Goal: Information Seeking & Learning: Learn about a topic

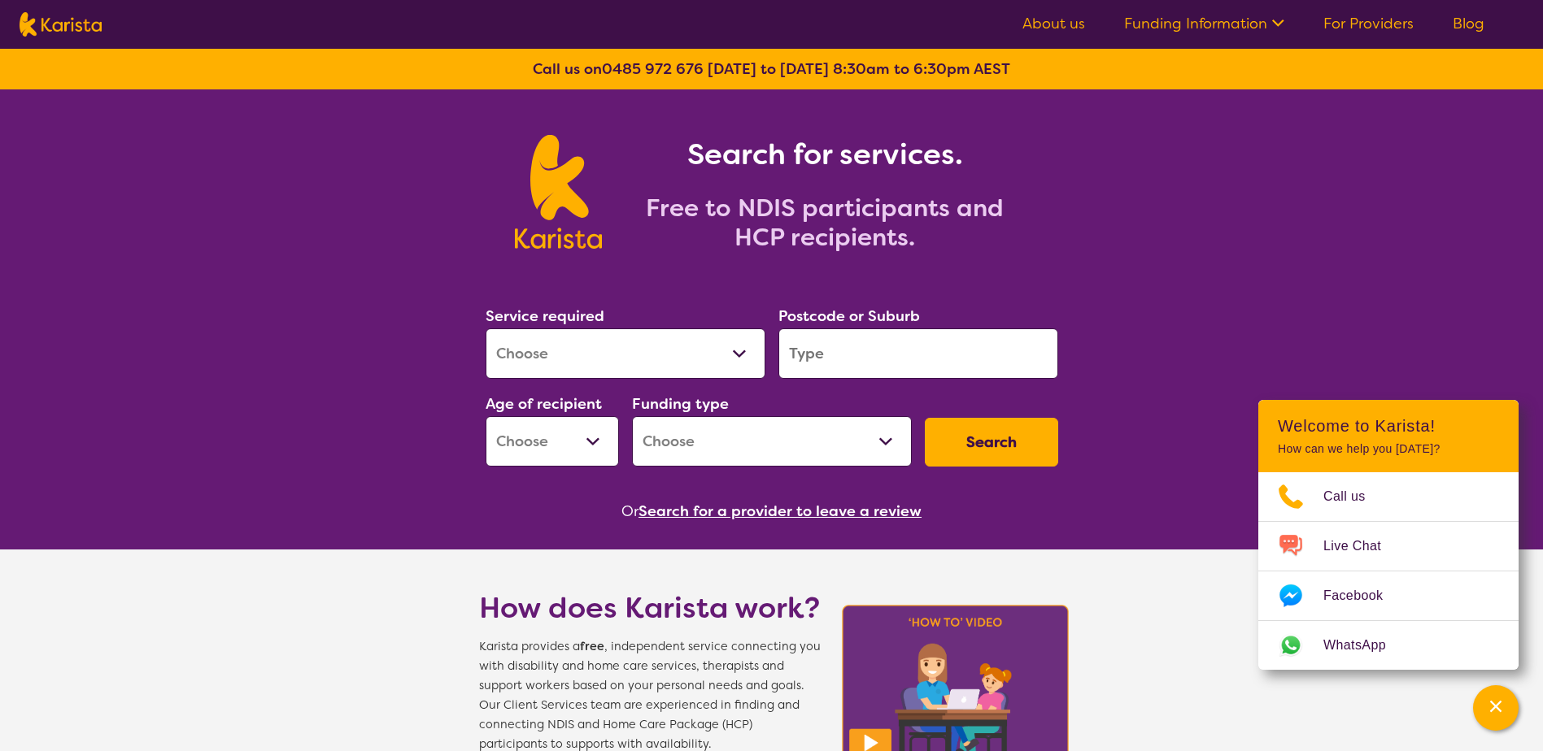
click at [720, 363] on select "Allied Health Assistant Assessment ([MEDICAL_DATA] or [MEDICAL_DATA]) Behaviour…" at bounding box center [625, 354] width 280 height 50
select select "NDIS Support Coordination"
click at [485, 329] on select "Allied Health Assistant Assessment ([MEDICAL_DATA] or [MEDICAL_DATA]) Behaviour…" at bounding box center [625, 354] width 280 height 50
click at [842, 358] on input "search" at bounding box center [918, 354] width 280 height 50
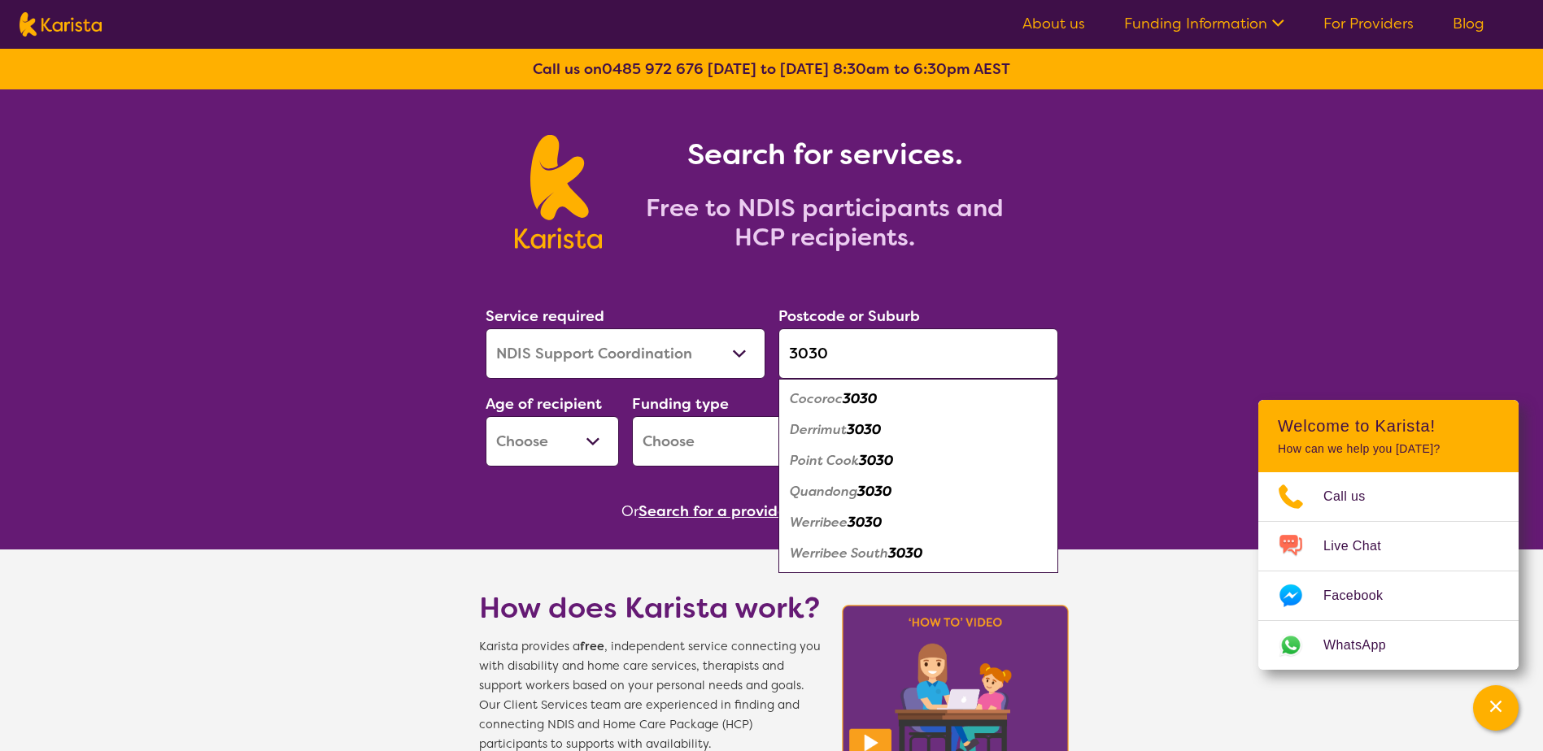
type input "3030"
click at [838, 464] on em "Point Cook" at bounding box center [824, 460] width 69 height 17
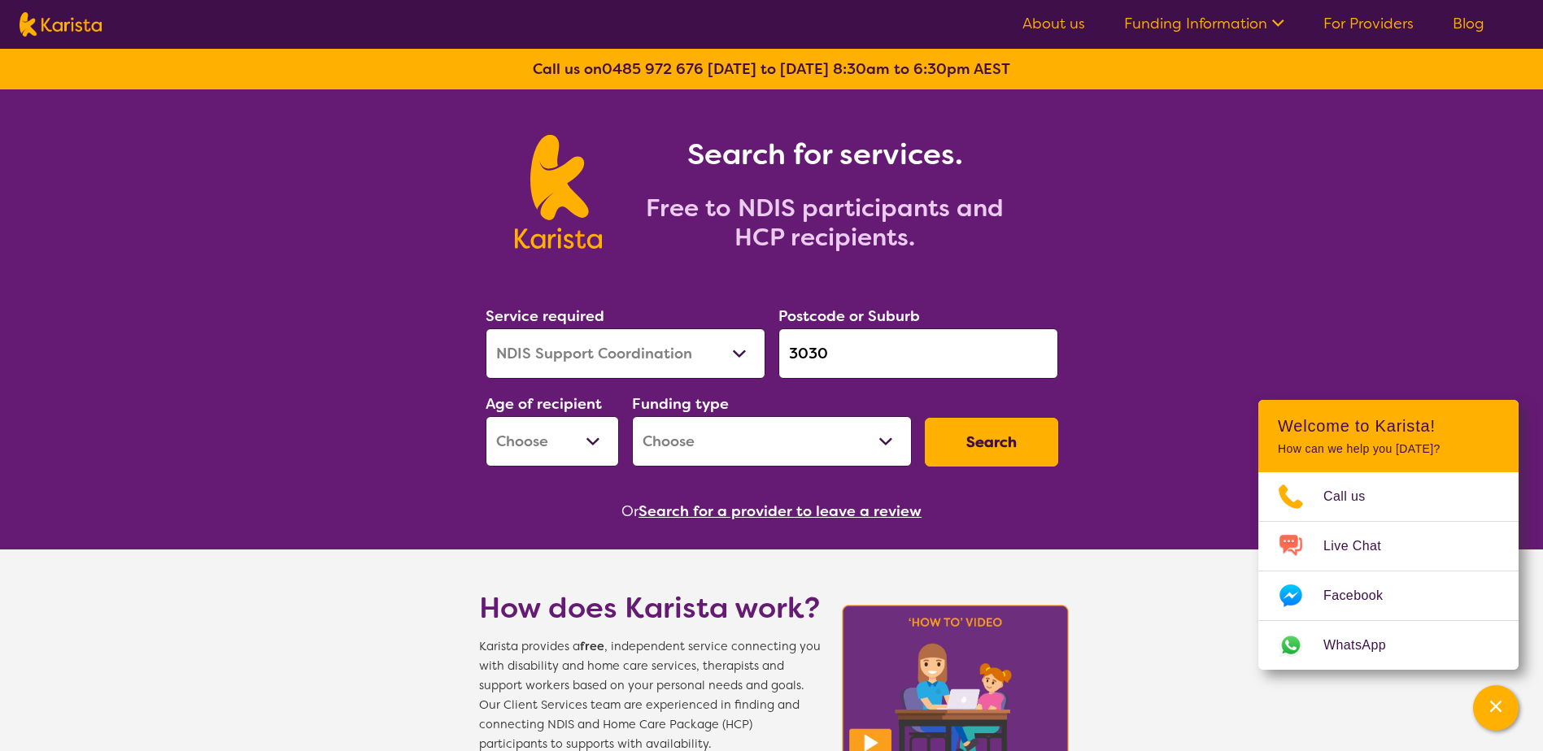
click at [536, 456] on select "Early Childhood - 0 to 9 Child - 10 to 11 Adolescent - 12 to 17 Adult - 18 to 6…" at bounding box center [551, 441] width 133 height 50
select select "AD"
click at [485, 416] on select "Early Childhood - 0 to 9 Child - 10 to 11 Adolescent - 12 to 17 Adult - 18 to 6…" at bounding box center [551, 441] width 133 height 50
click at [695, 456] on select "Home Care Package (HCP) National Disability Insurance Scheme (NDIS) I don't know" at bounding box center [772, 441] width 280 height 50
select select "NDIS"
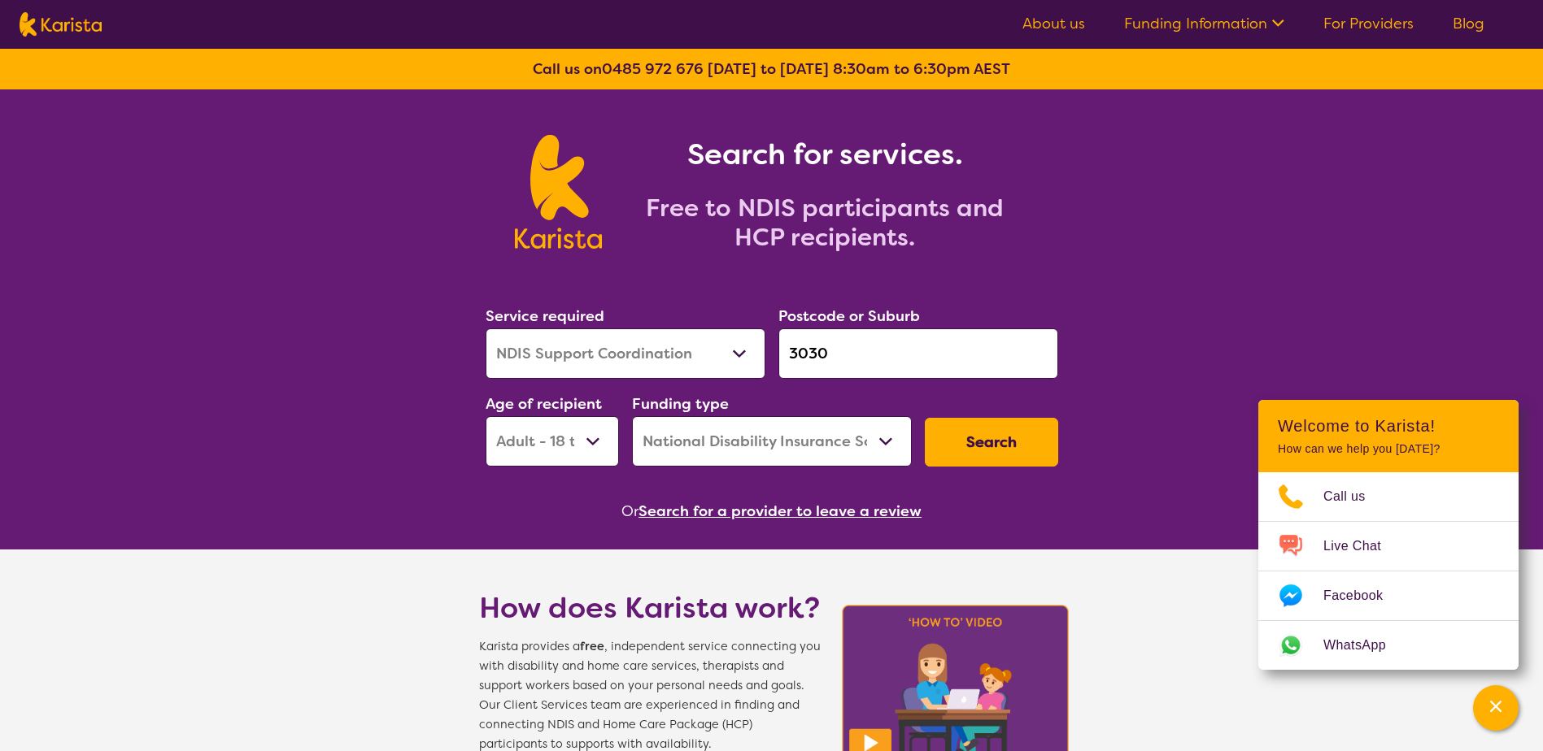
click at [632, 416] on select "Home Care Package (HCP) National Disability Insurance Scheme (NDIS) I don't know" at bounding box center [772, 441] width 280 height 50
click at [1031, 437] on button "Search" at bounding box center [991, 442] width 133 height 49
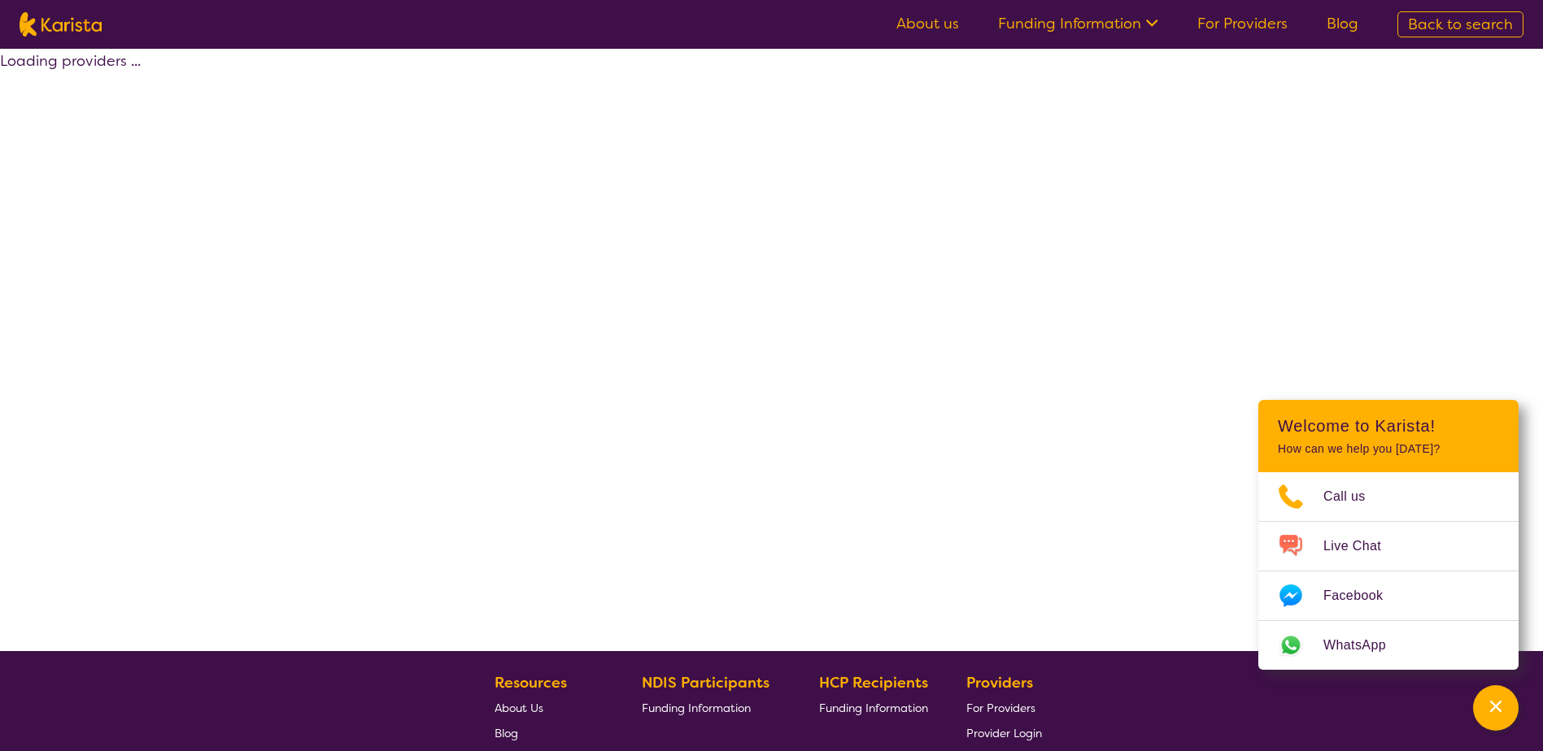
select select "by_score"
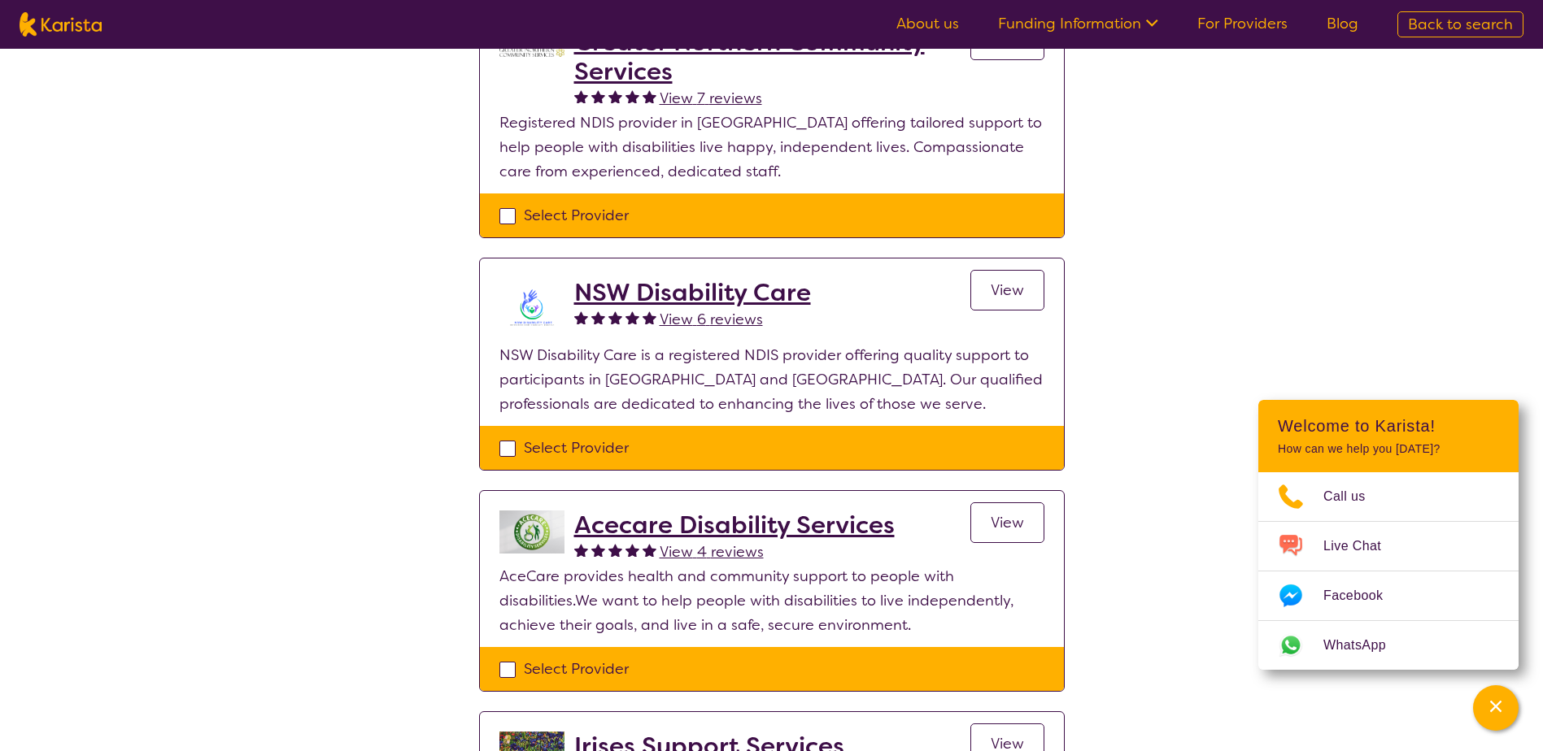
scroll to position [1220, 0]
